Goal: Task Accomplishment & Management: Complete application form

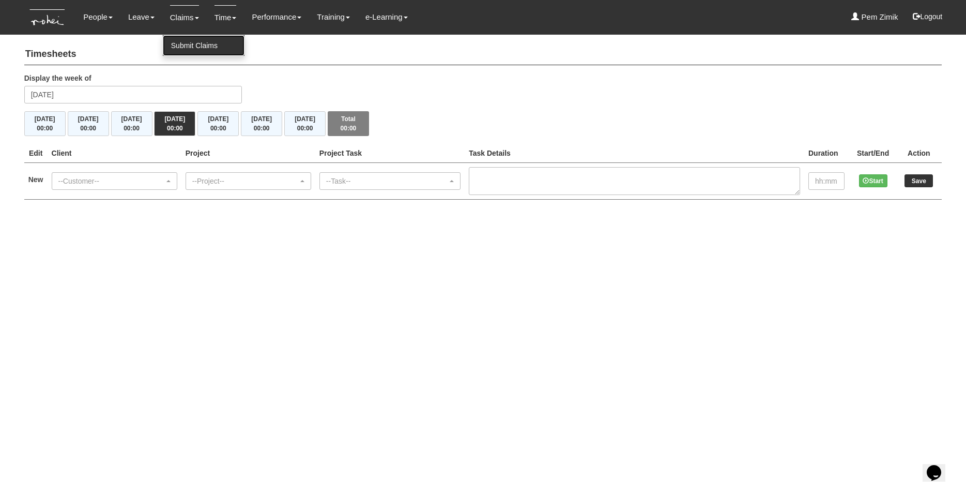
click at [178, 39] on link "Submit Claims" at bounding box center [204, 45] width 82 height 21
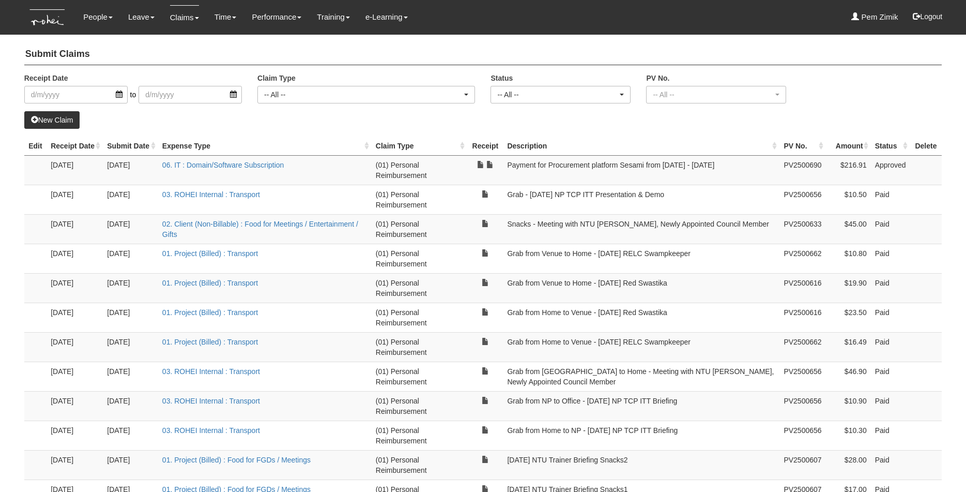
select select "50"
click at [64, 119] on link "New Claim" at bounding box center [52, 120] width 56 height 18
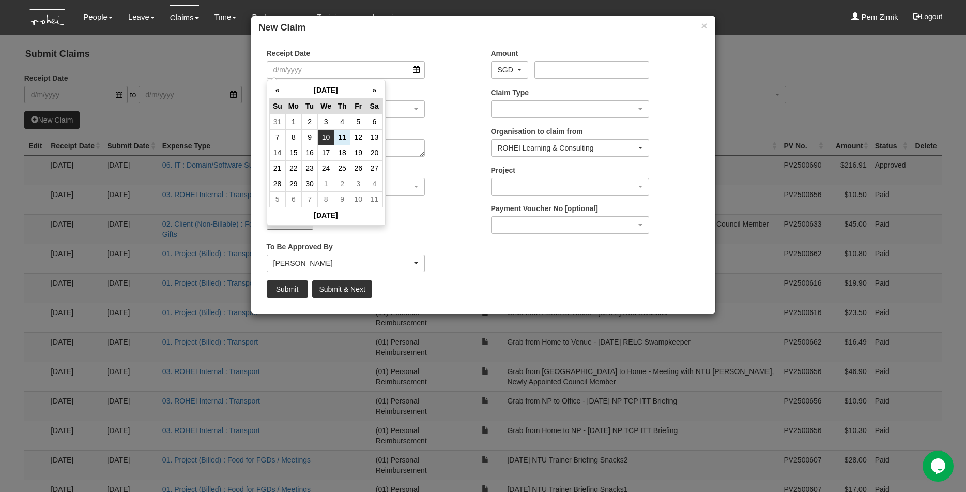
click at [328, 135] on td "10" at bounding box center [326, 137] width 17 height 16
type input "10/9/2025"
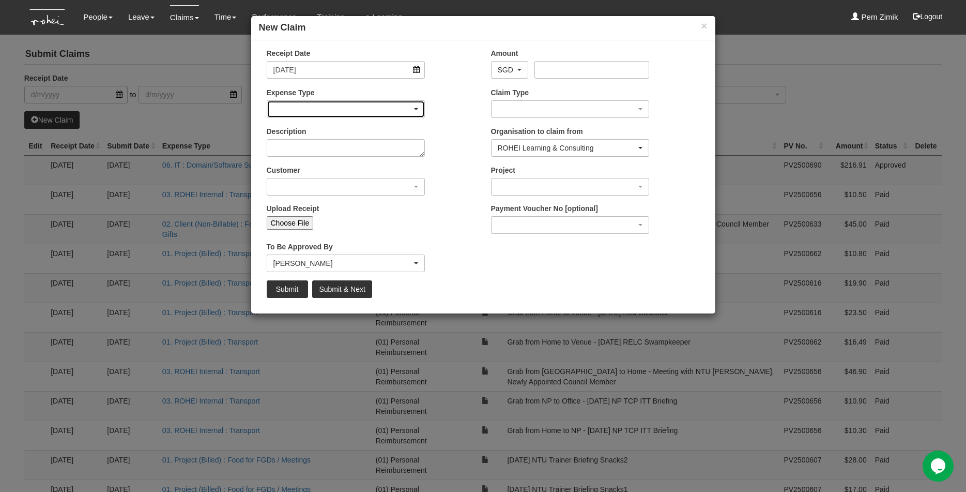
click at [411, 107] on div "button" at bounding box center [346, 109] width 158 height 17
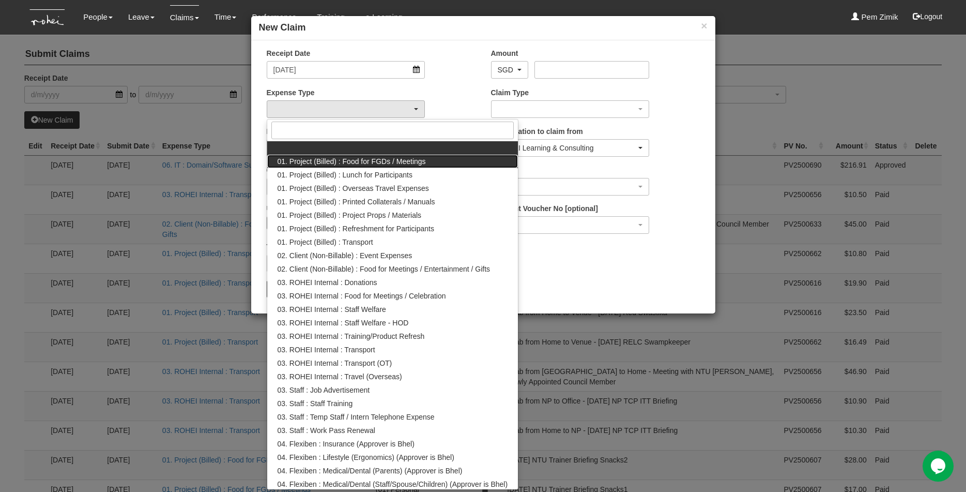
click at [387, 160] on span "01. Project (Billed) : Food for FGDs / Meetings" at bounding box center [352, 161] width 148 height 10
select select "106"
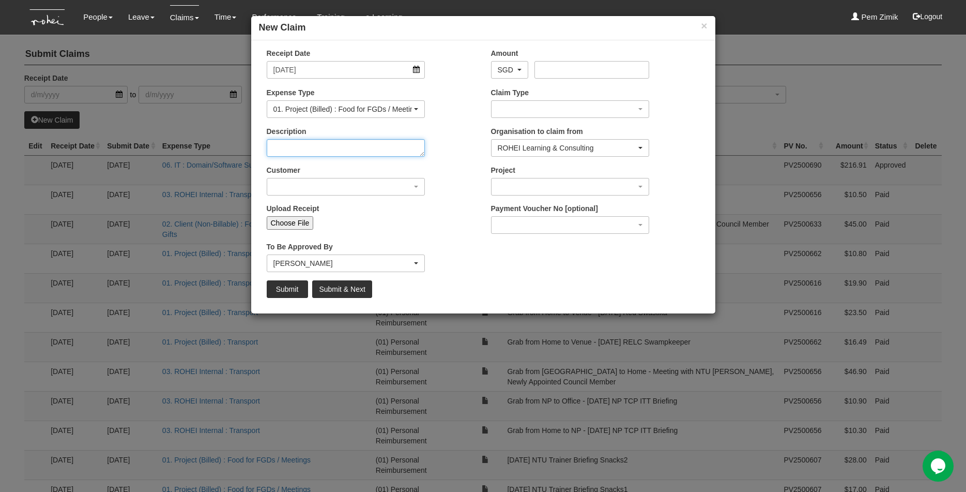
click at [411, 151] on textarea "Description" at bounding box center [346, 148] width 159 height 18
type textarea "K"
type textarea "SUSS KickOff Meeting"
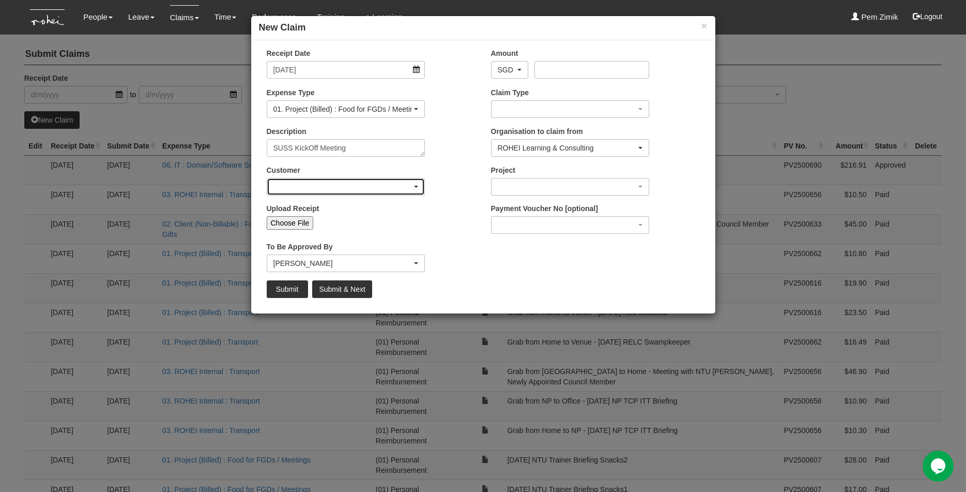
click at [413, 194] on div "button" at bounding box center [346, 186] width 158 height 17
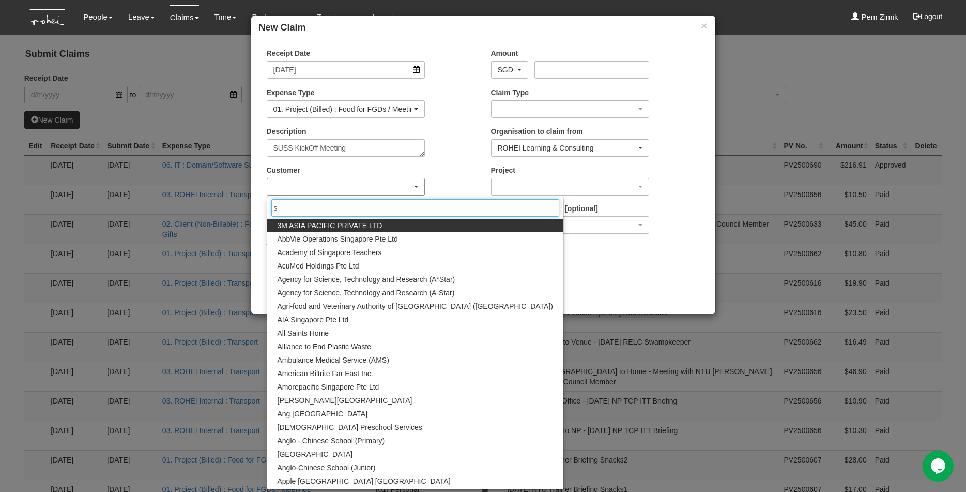
type input "su"
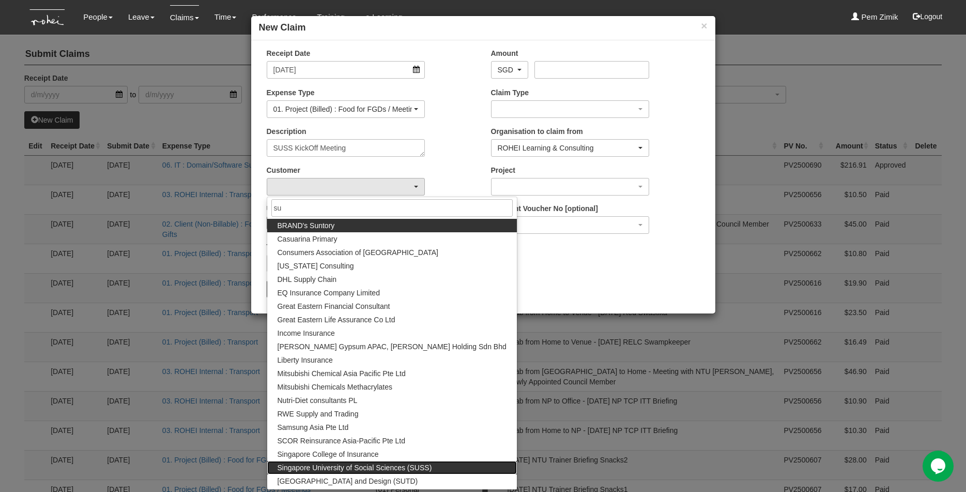
click at [369, 465] on span "Singapore University of Social Sciences (SUSS)" at bounding box center [355, 467] width 155 height 10
select select "457"
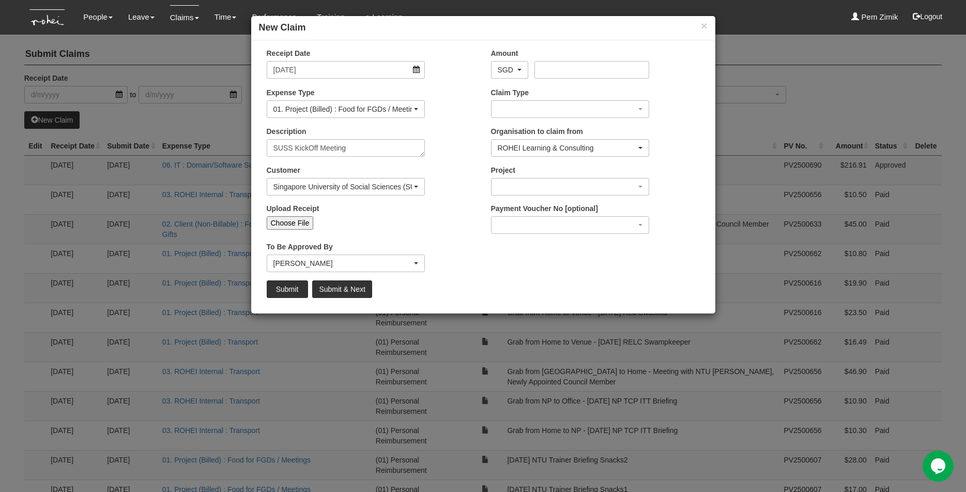
click at [296, 221] on input "Choose File" at bounding box center [290, 222] width 47 height 13
type input "C:\fakepath\WhatsApp Image 2025-09-11 at 6.01.02 PM.jpeg"
type input "Choose Another File"
click at [552, 68] on input "Amount" at bounding box center [592, 70] width 115 height 18
type input "28.80"
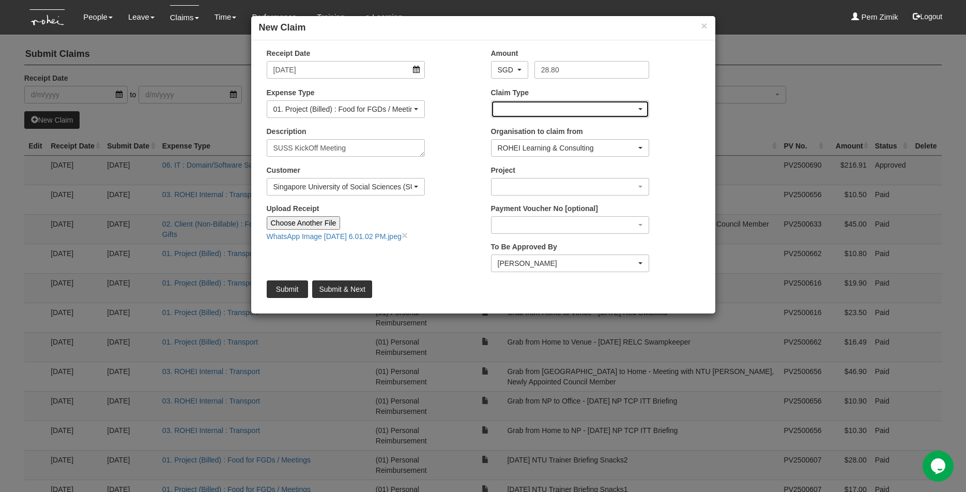
click at [578, 107] on div "button" at bounding box center [571, 109] width 158 height 17
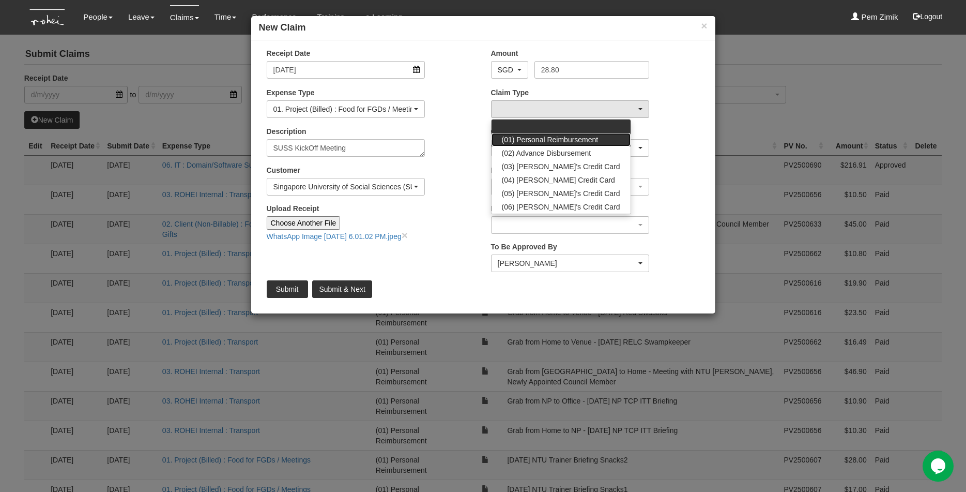
click at [562, 135] on span "(01) Personal Reimbursement" at bounding box center [550, 139] width 97 height 10
select select "14"
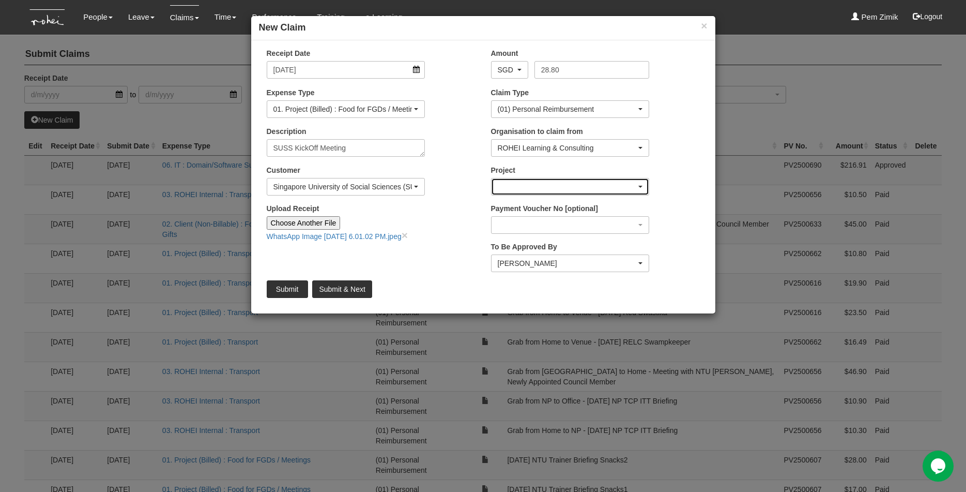
click at [566, 186] on div "button" at bounding box center [571, 186] width 158 height 17
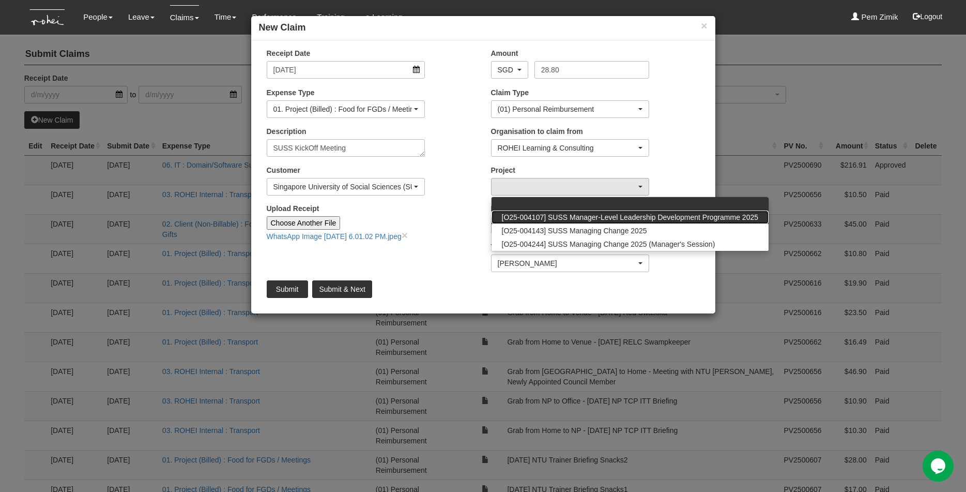
click at [589, 217] on span "[O25-004107] SUSS Manager-Level Leadership Development Programme 2025" at bounding box center [630, 217] width 257 height 10
select select "2732"
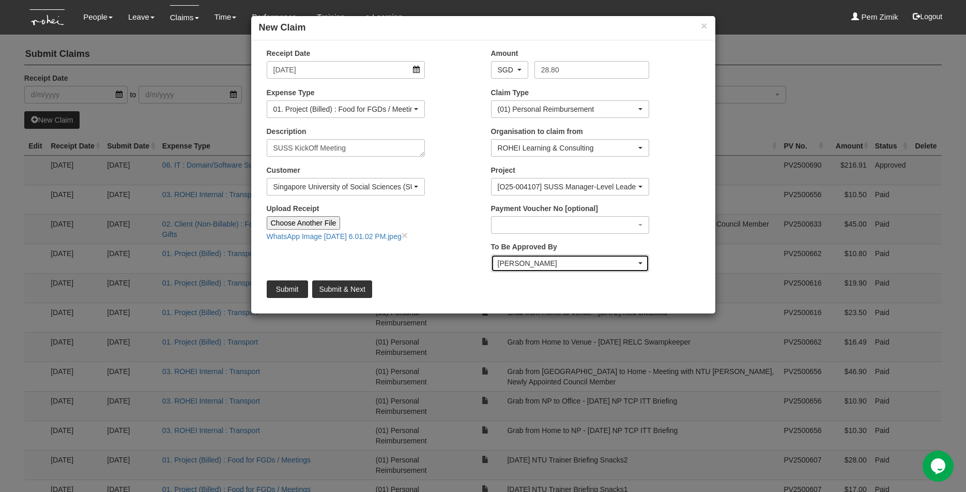
click at [526, 267] on div "Rachel Khoo" at bounding box center [567, 263] width 139 height 10
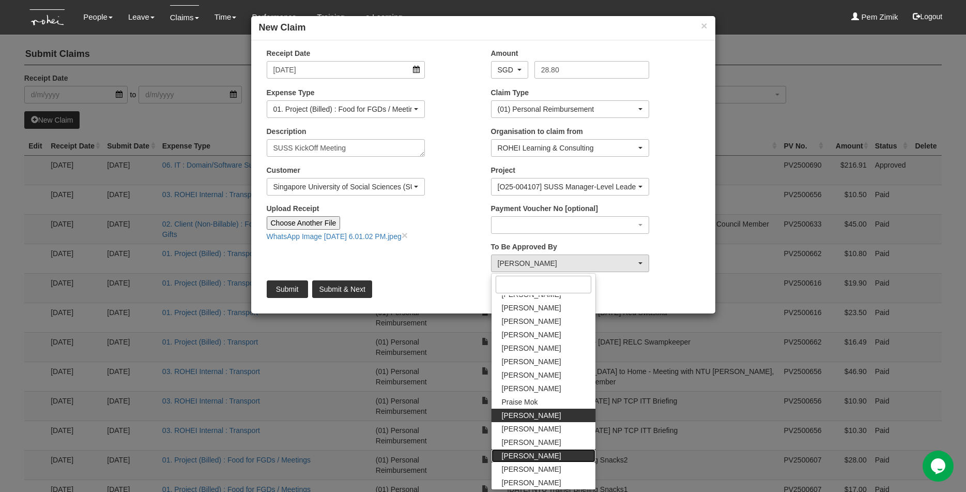
click at [520, 456] on span "Sanjiv Ashley" at bounding box center [531, 455] width 59 height 10
select select "5e225cdc-7ce9-465a-9503-99e8ed4cc44e"
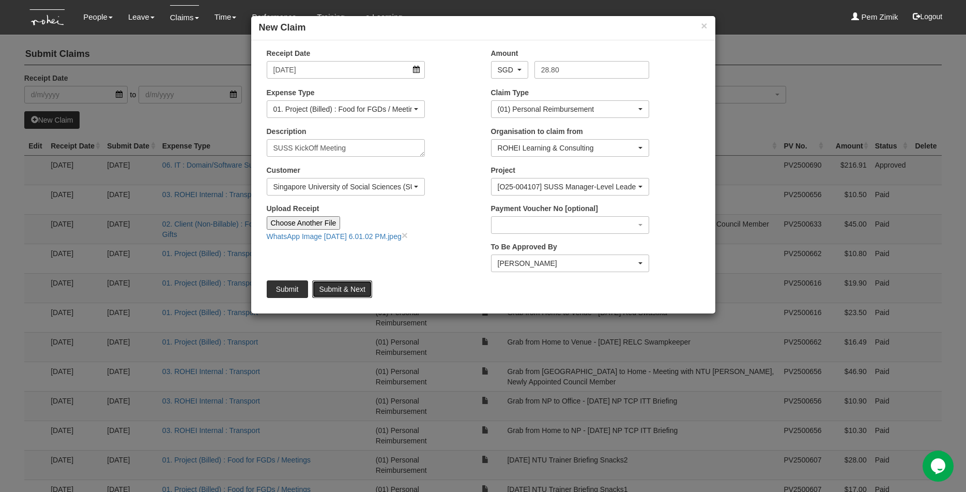
click at [336, 286] on input "Submit & Next" at bounding box center [341, 289] width 59 height 18
type input "Choose File"
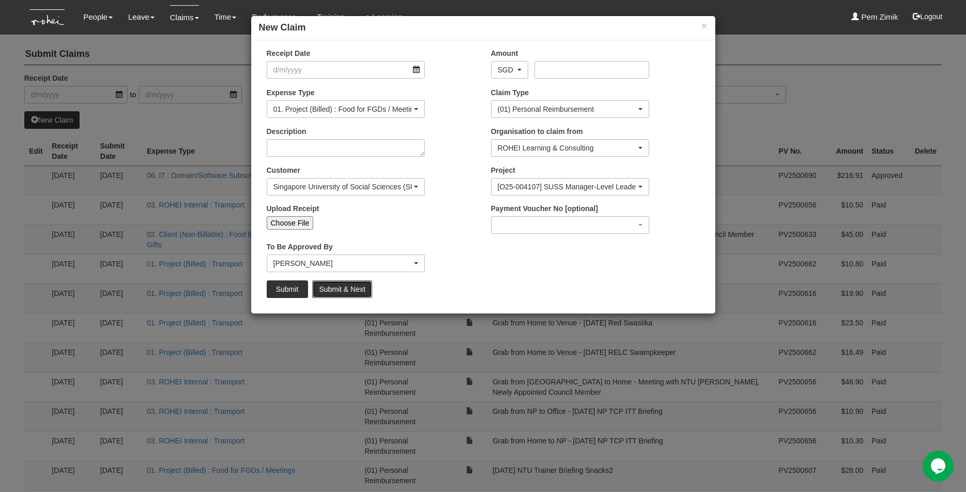
select select "50"
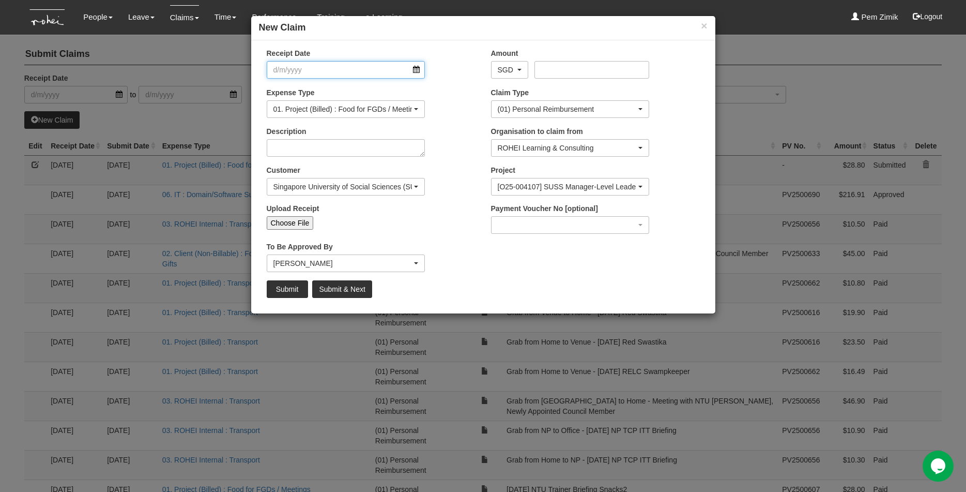
click at [413, 71] on input "Receipt Date" at bounding box center [346, 70] width 159 height 18
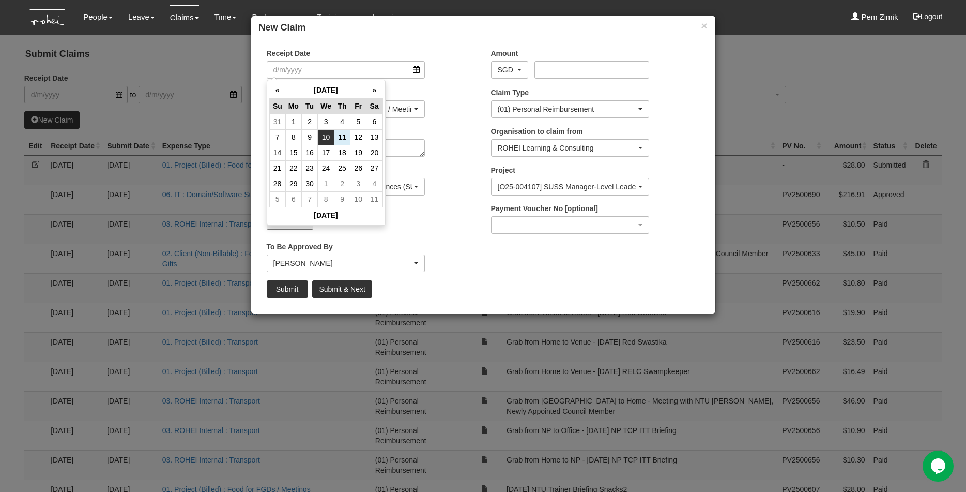
click at [333, 134] on td "10" at bounding box center [326, 137] width 17 height 16
type input "10/9/2025"
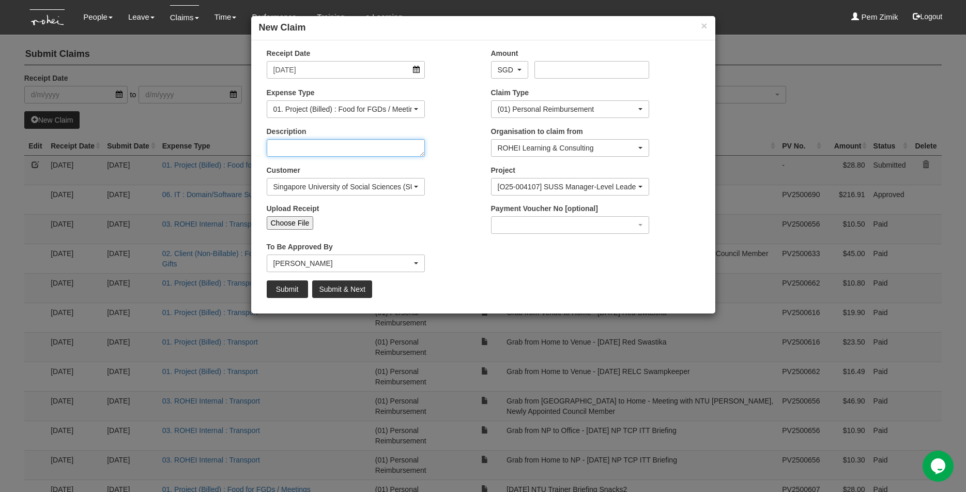
click at [292, 146] on textarea "Description" at bounding box center [346, 148] width 159 height 18
type textarea "SUSS KickOff Meeting"
click at [302, 223] on input "Choose File" at bounding box center [290, 222] width 47 height 13
type input "C:\fakepath\WhatsApp Image 2025-09-11 at 6.00.36 PM.jpeg"
type input "Choose Another File"
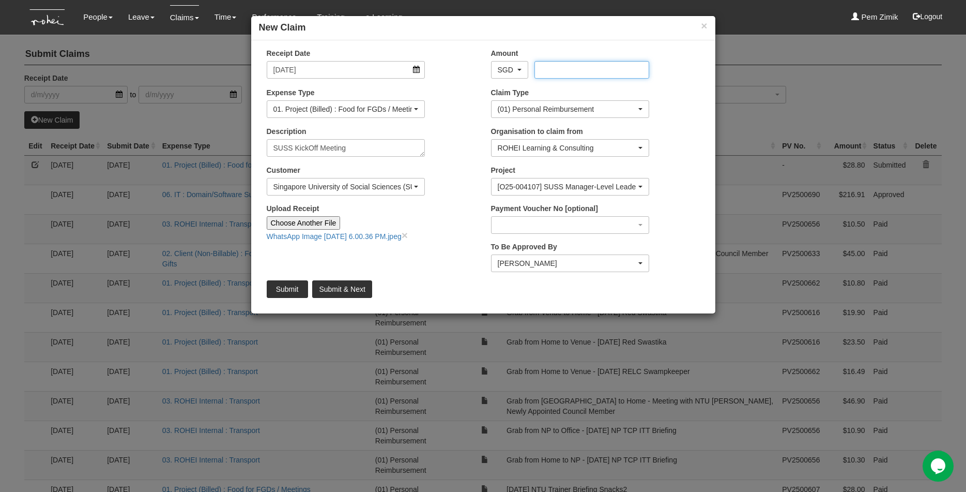
click at [554, 70] on input "Amount" at bounding box center [592, 70] width 115 height 18
type input "9.10"
click at [643, 190] on div "[O25-004107] SUSS Manager-Level Leadership Development Programme 2025" at bounding box center [571, 186] width 158 height 17
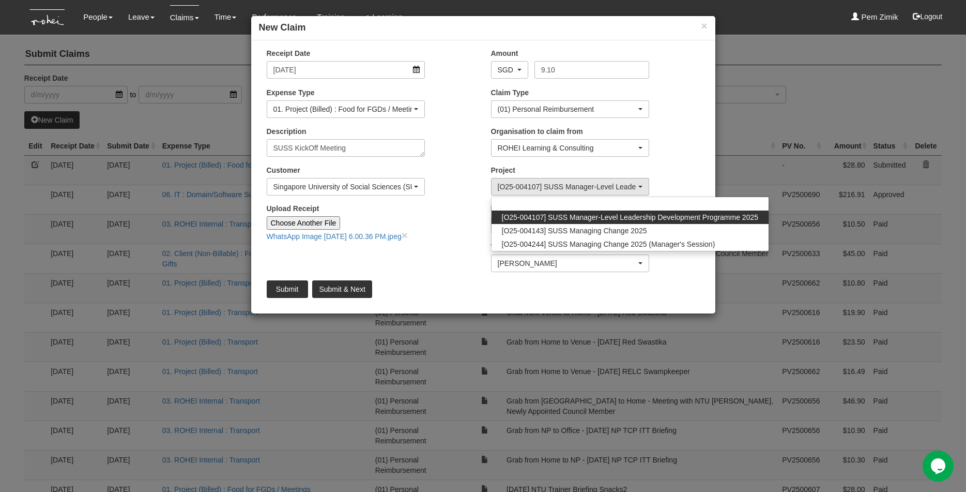
click at [456, 223] on input "Upload Receipt" at bounding box center [408, 221] width 137 height 11
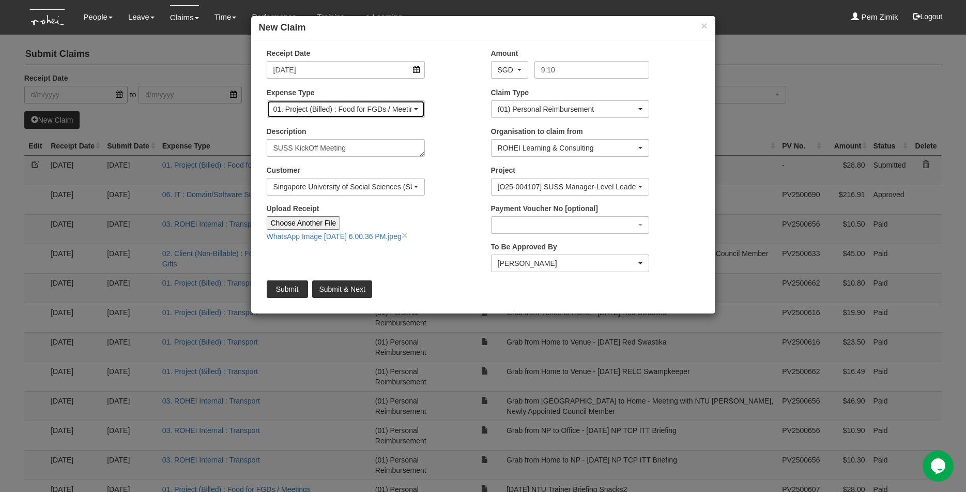
click at [416, 110] on div "01. Project (Billed) : Food for FGDs / Meetings" at bounding box center [346, 109] width 145 height 10
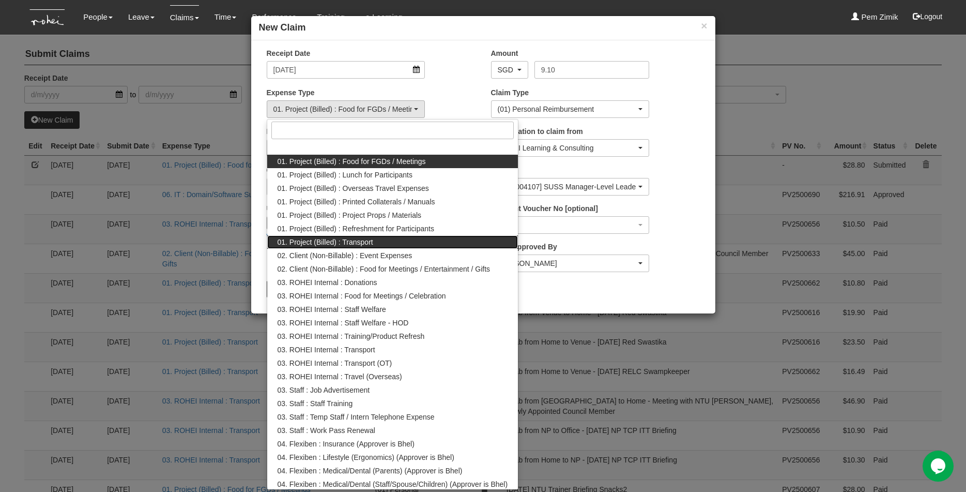
click at [371, 245] on span "01. Project (Billed) : Transport" at bounding box center [326, 242] width 96 height 10
select select "135"
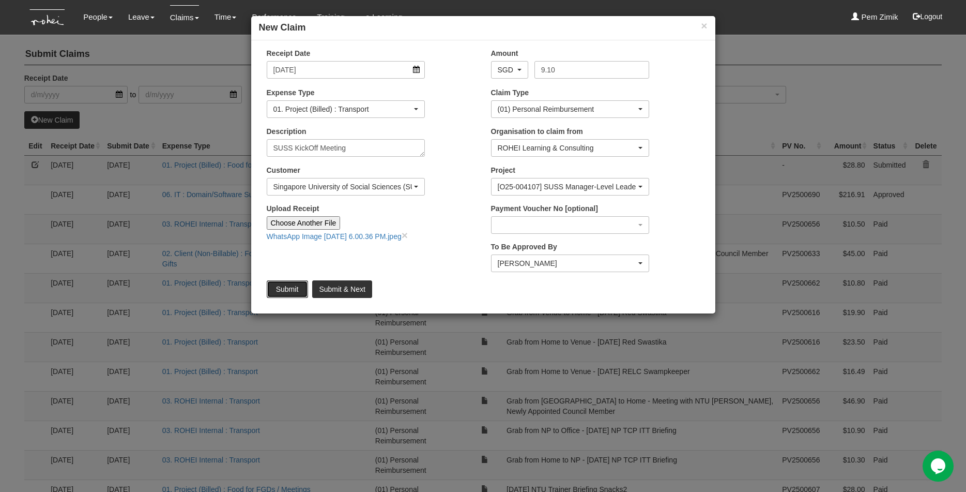
click at [276, 287] on input "Submit" at bounding box center [287, 289] width 41 height 18
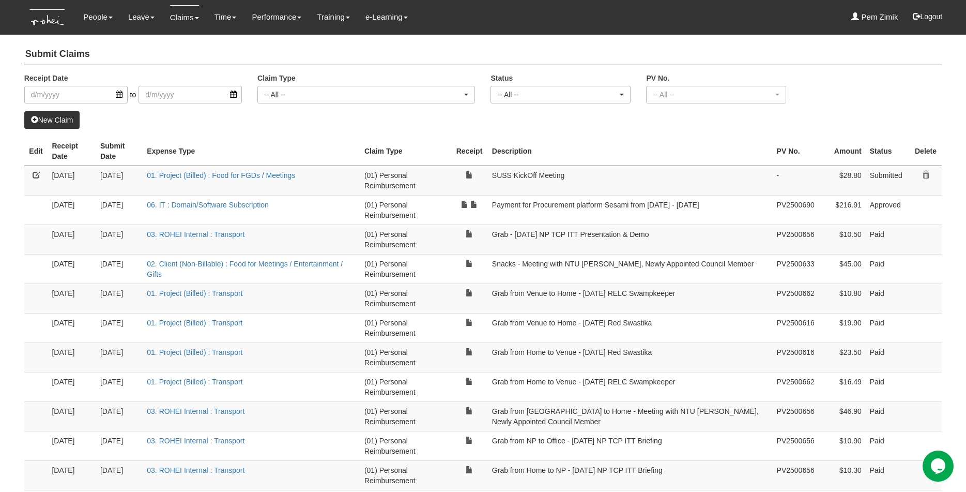
select select "50"
